Goal: Answer question/provide support

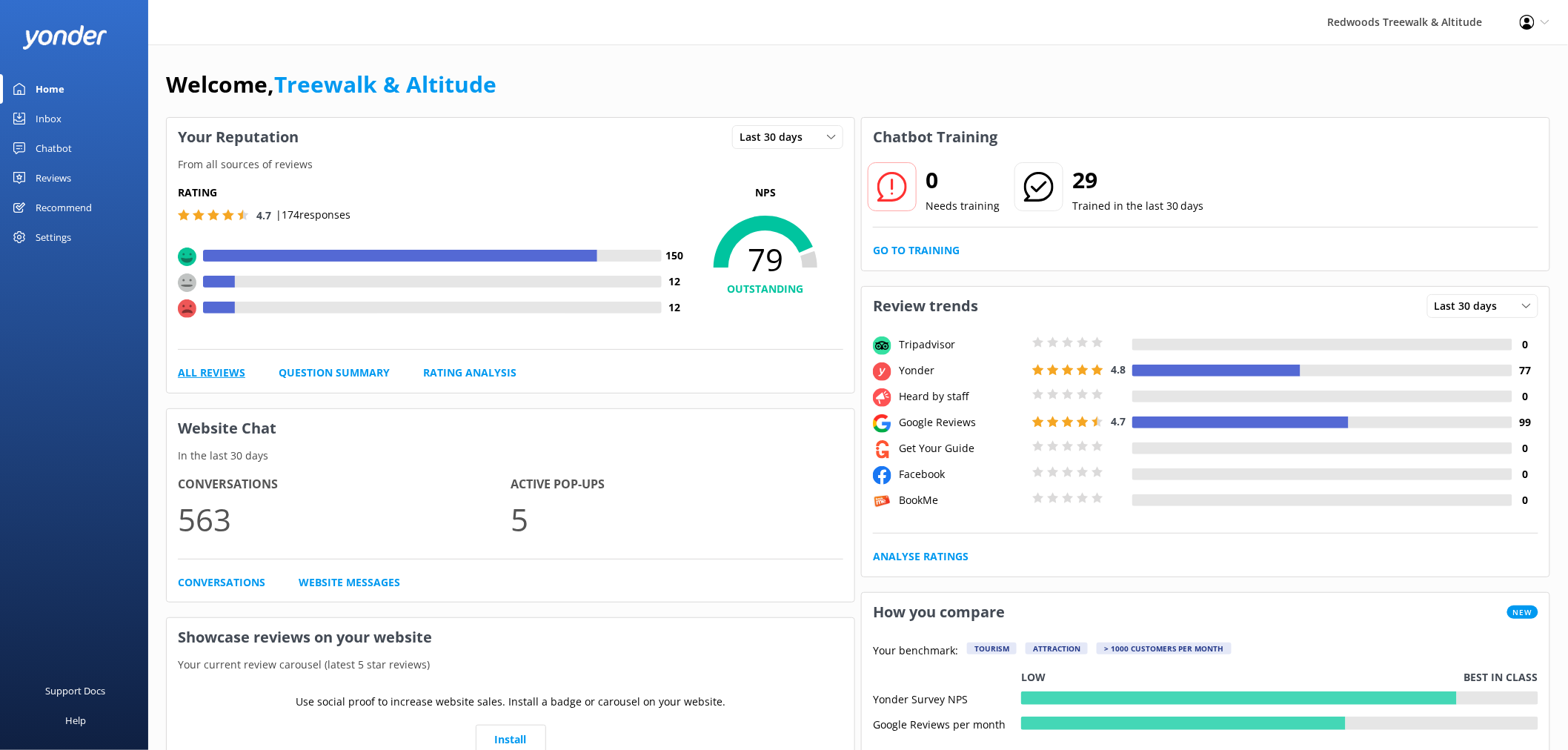
click at [218, 376] on link "All Reviews" at bounding box center [212, 372] width 67 height 16
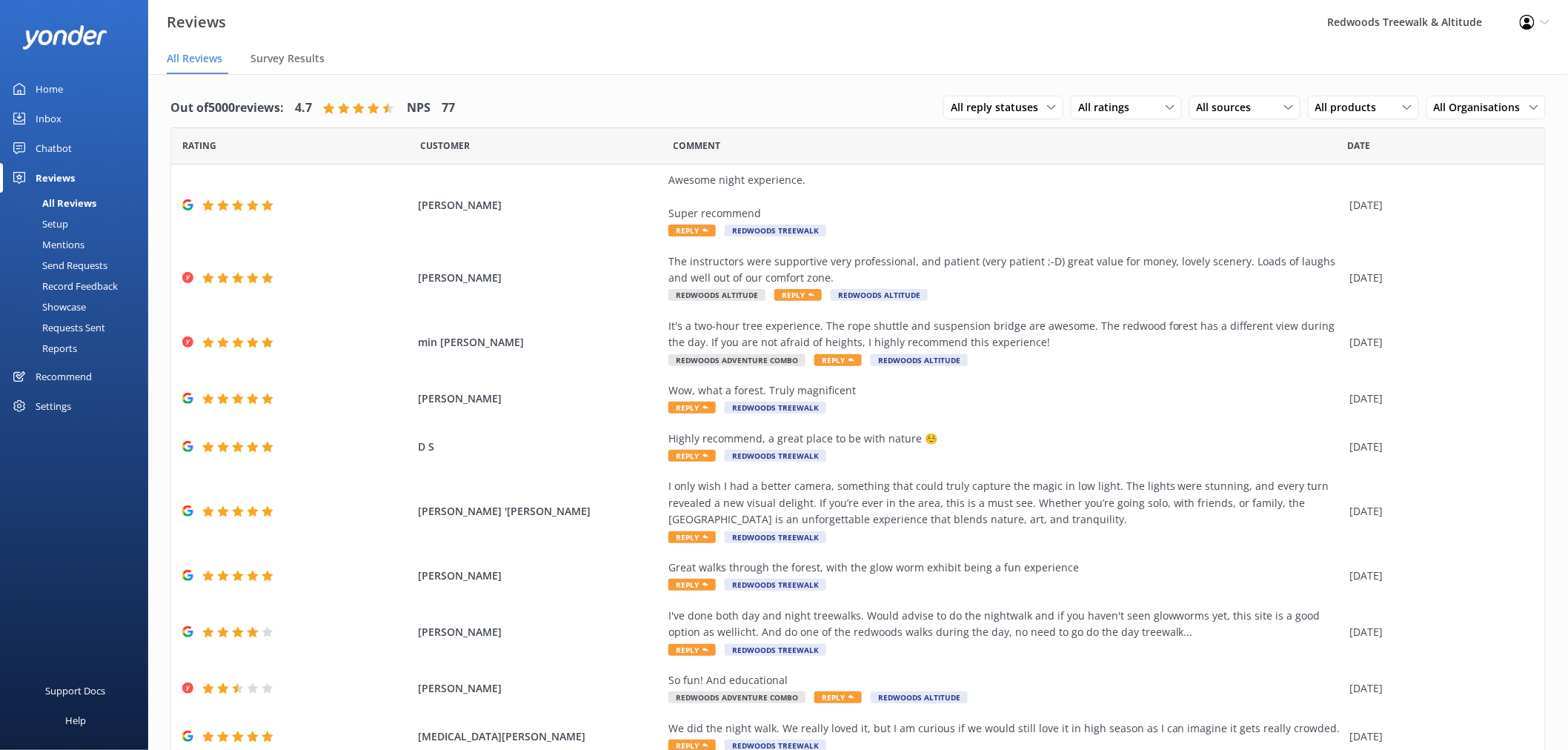
click at [78, 116] on link "Inbox" at bounding box center [74, 118] width 148 height 30
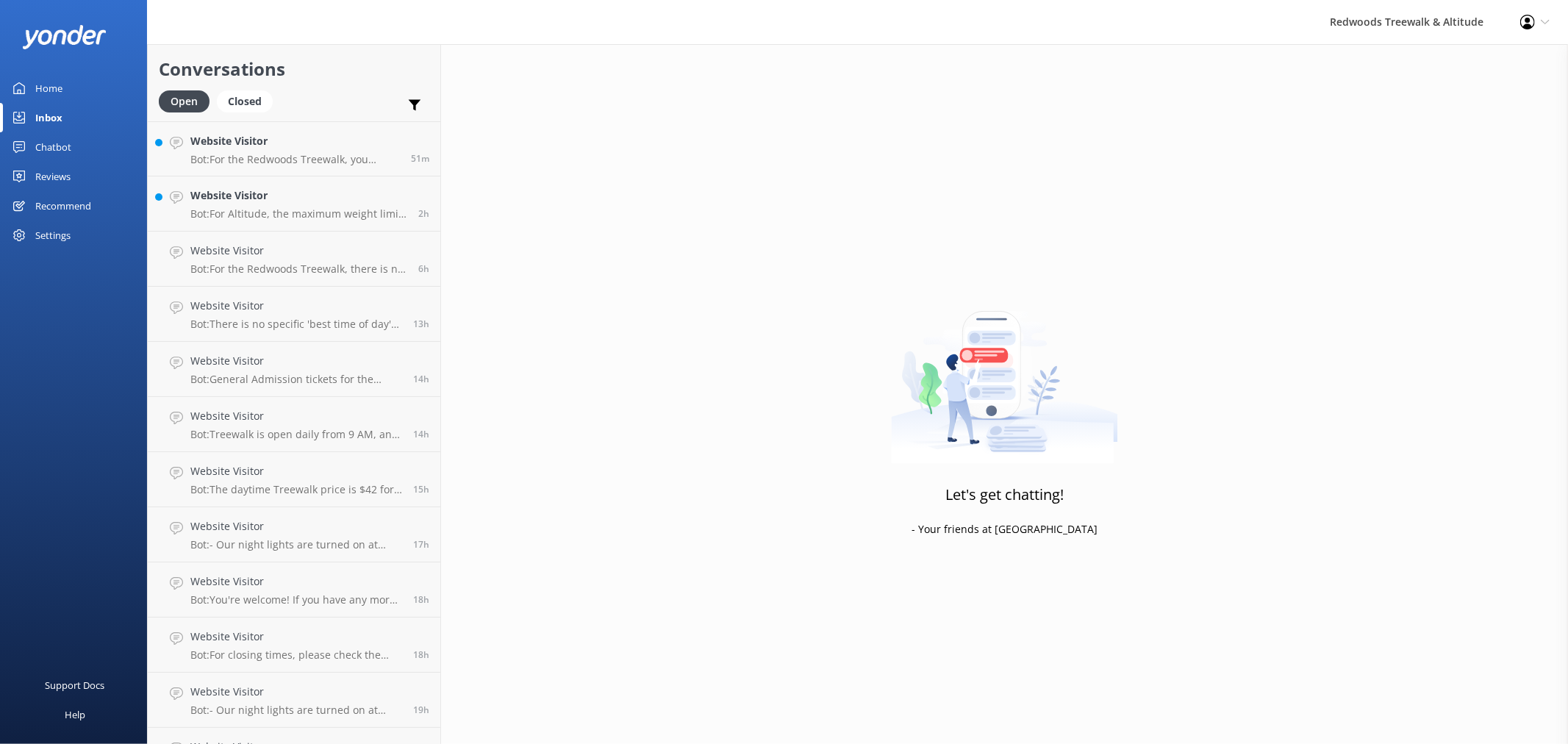
click at [77, 148] on link "Chatbot" at bounding box center [73, 147] width 147 height 30
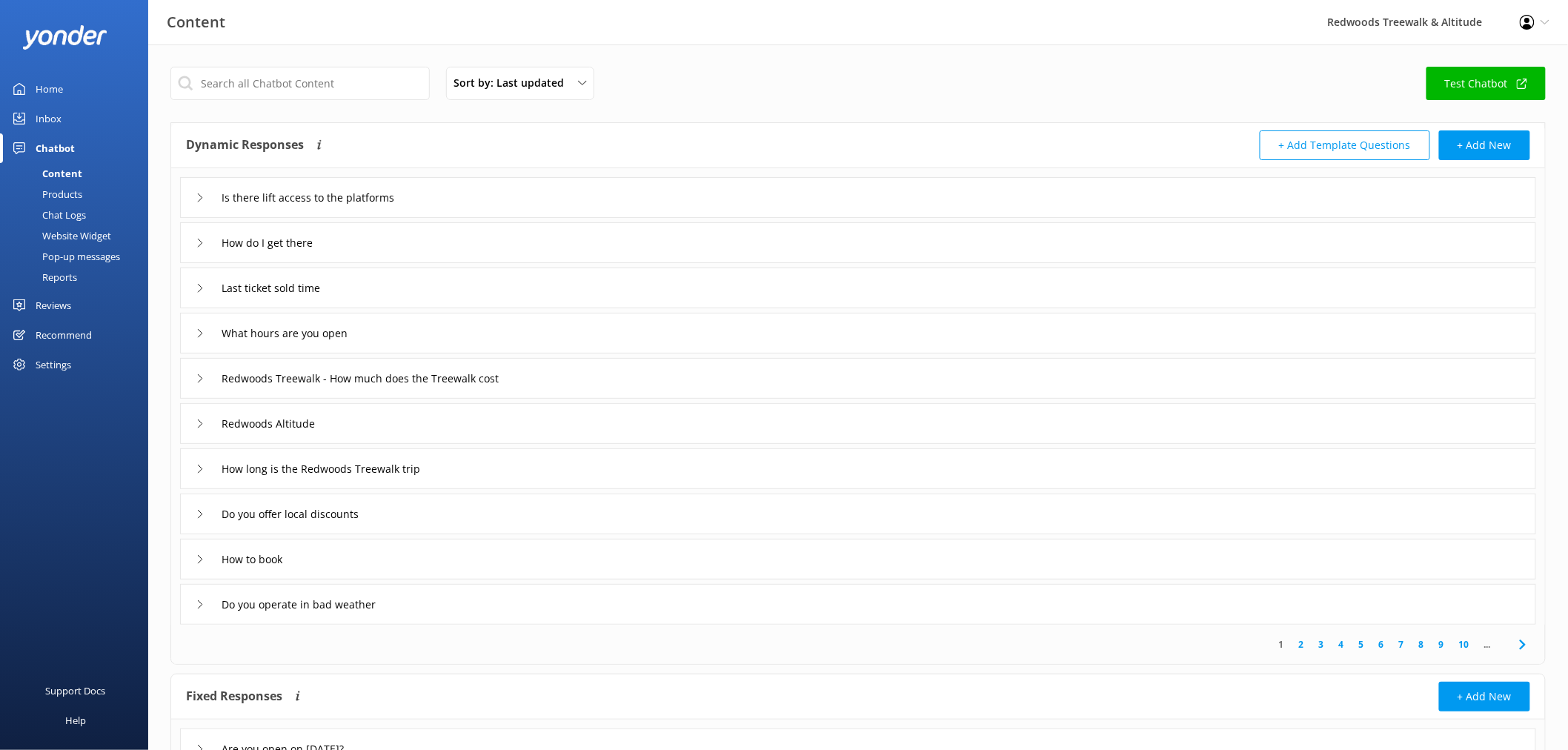
click at [73, 121] on link "Inbox" at bounding box center [74, 118] width 148 height 30
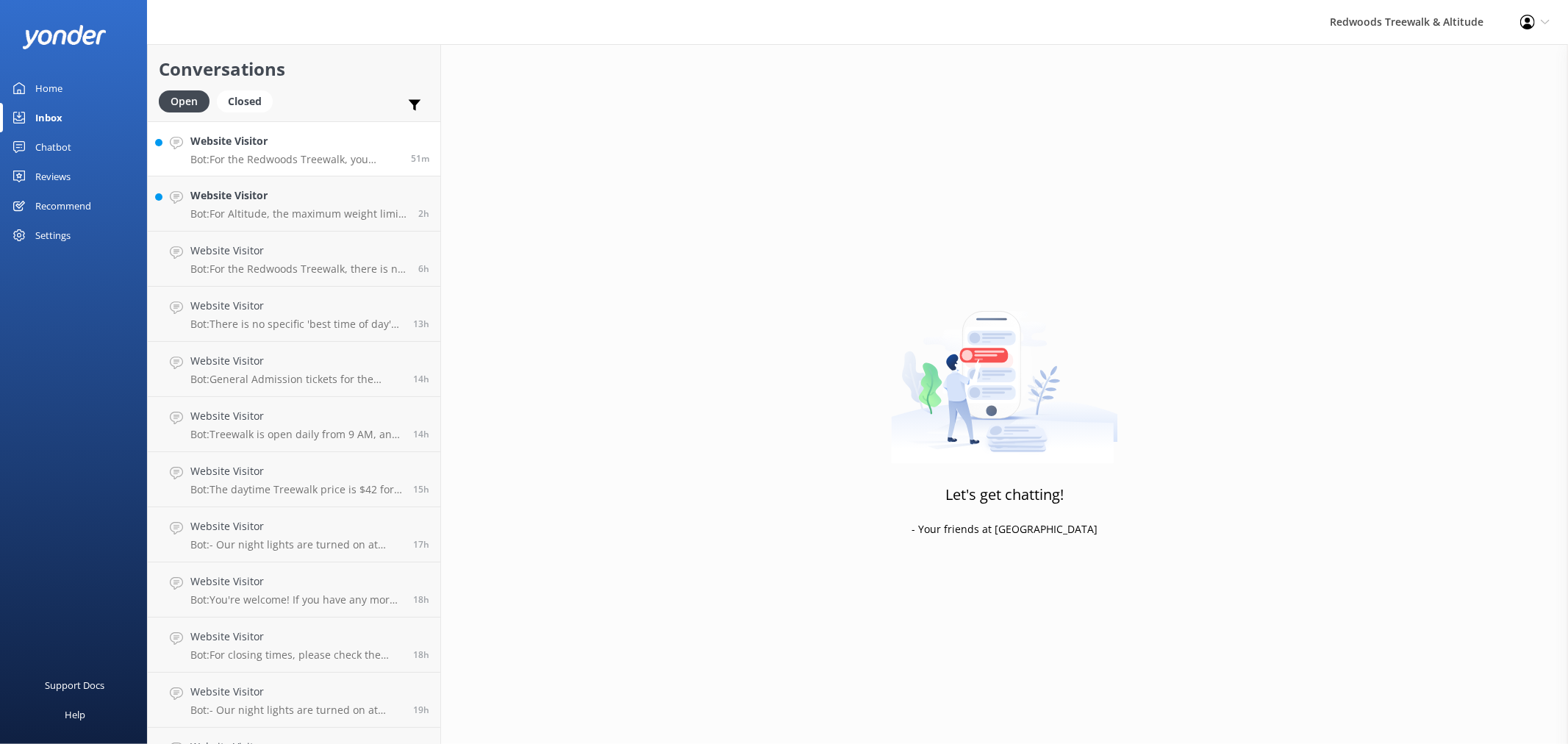
click at [245, 140] on h4 "Website Visitor" at bounding box center [295, 141] width 210 height 16
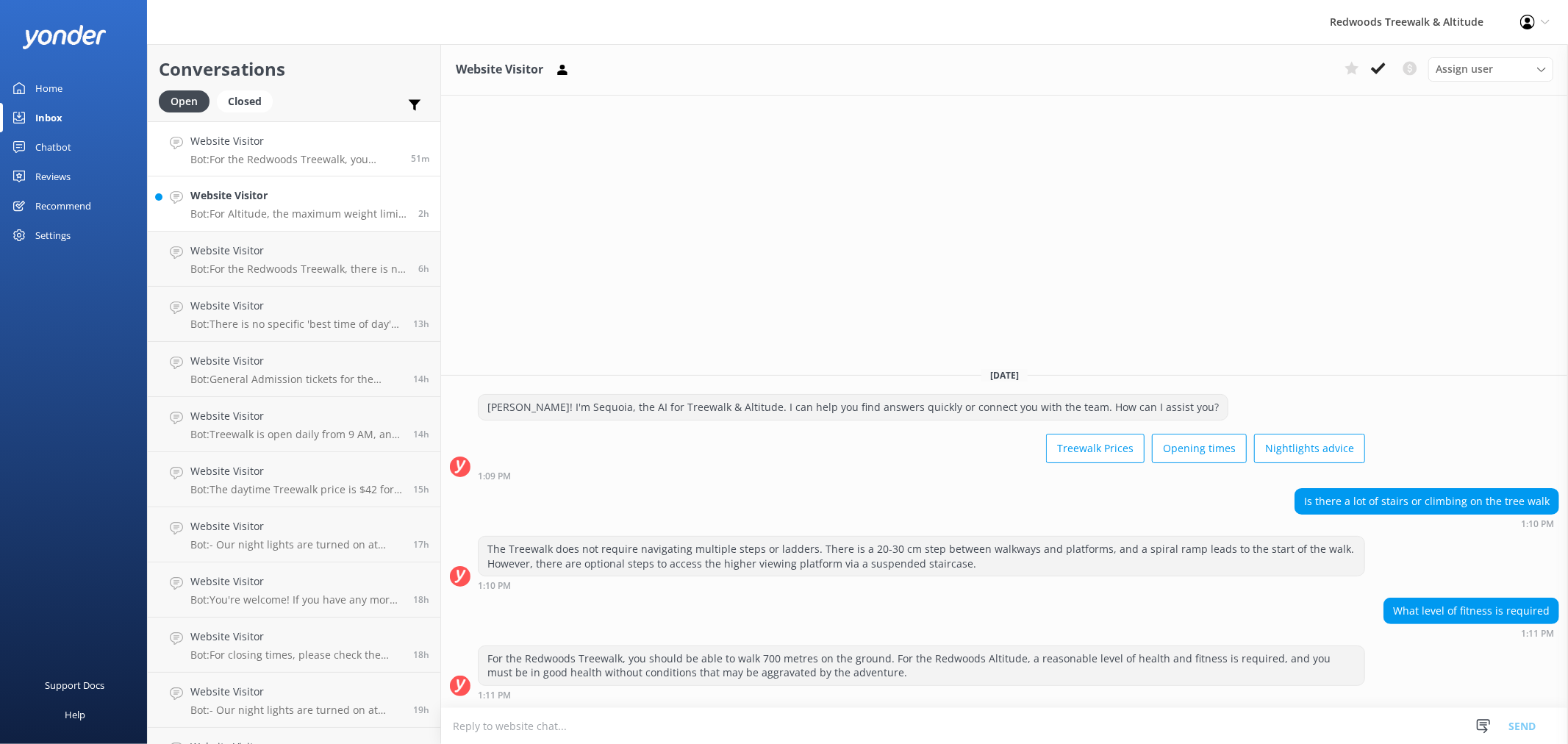
click at [255, 201] on h4 "Website Visitor" at bounding box center [299, 195] width 217 height 16
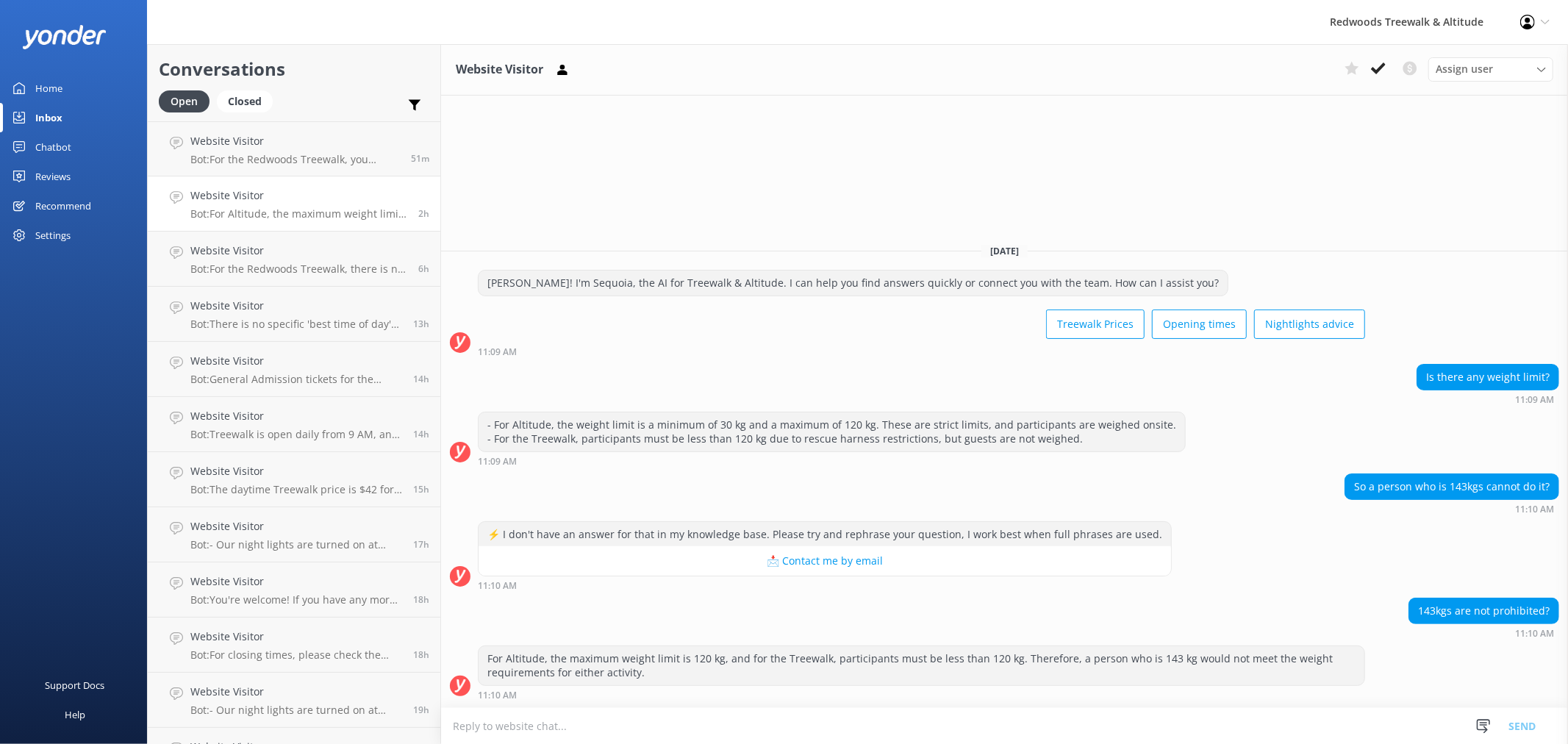
click at [97, 90] on link "Home" at bounding box center [73, 89] width 147 height 30
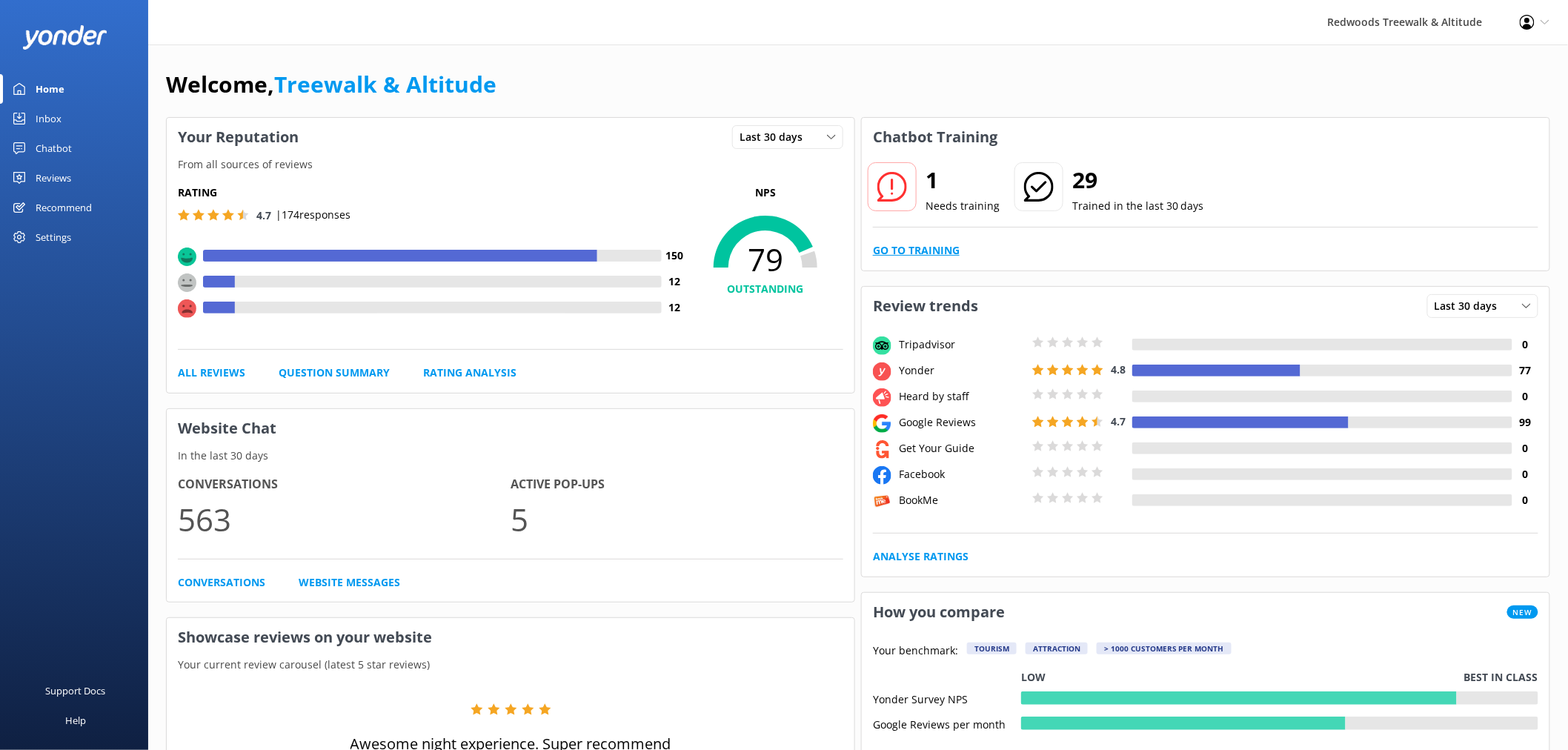
click at [951, 252] on link "Go to Training" at bounding box center [916, 250] width 87 height 16
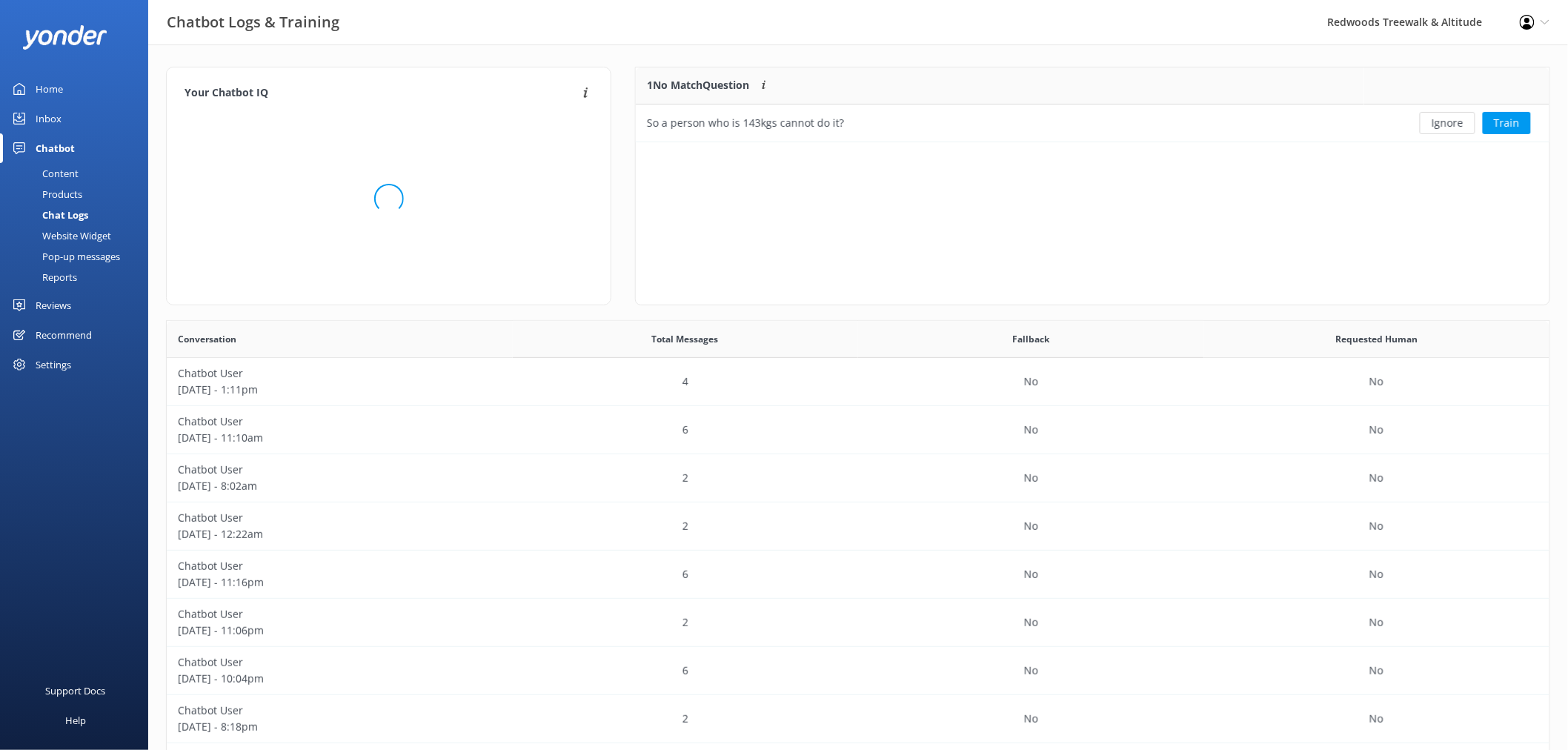
scroll to position [507, 1371]
click at [1476, 128] on button "Ignore" at bounding box center [1447, 123] width 56 height 22
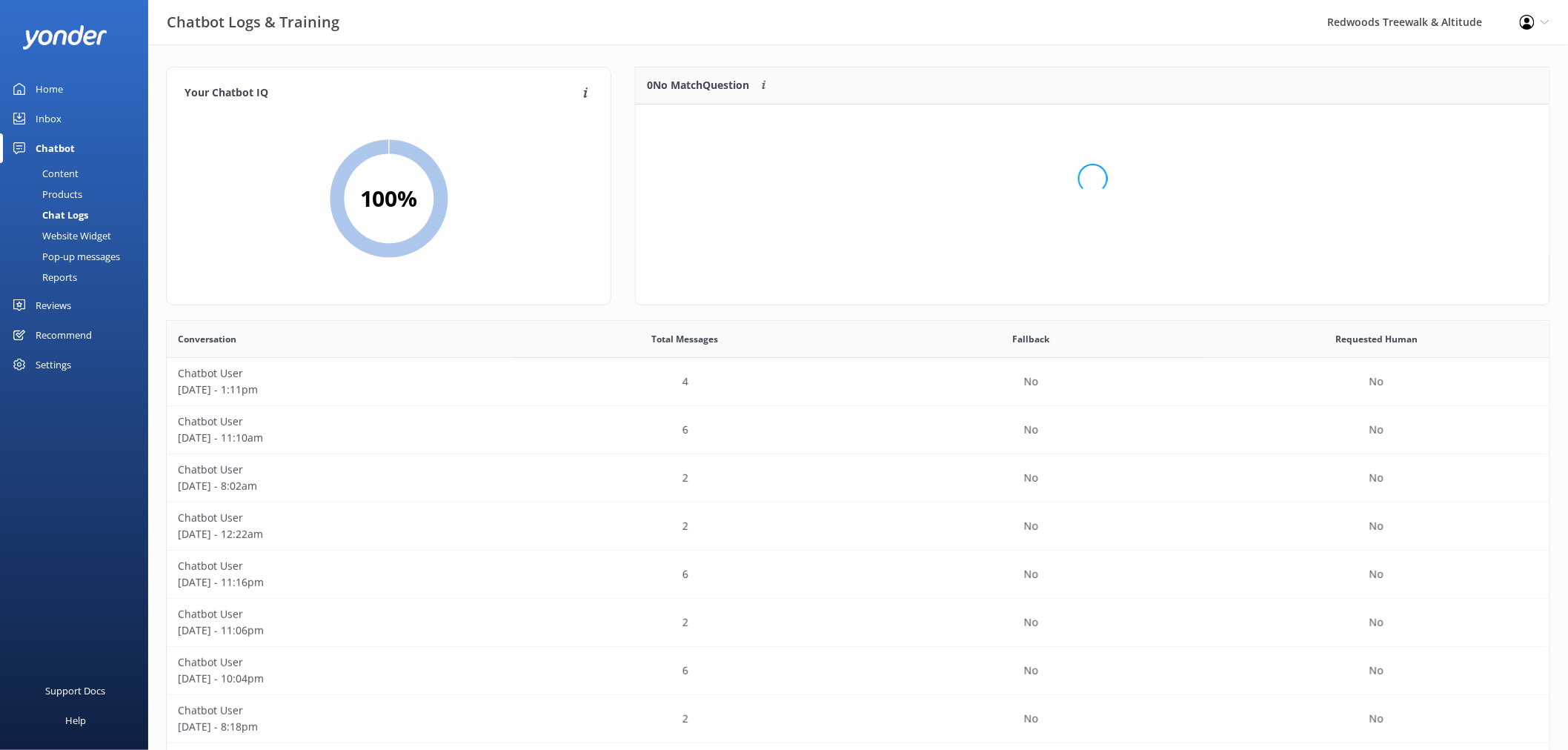
scroll to position [172, 900]
